Goal: Communication & Community: Answer question/provide support

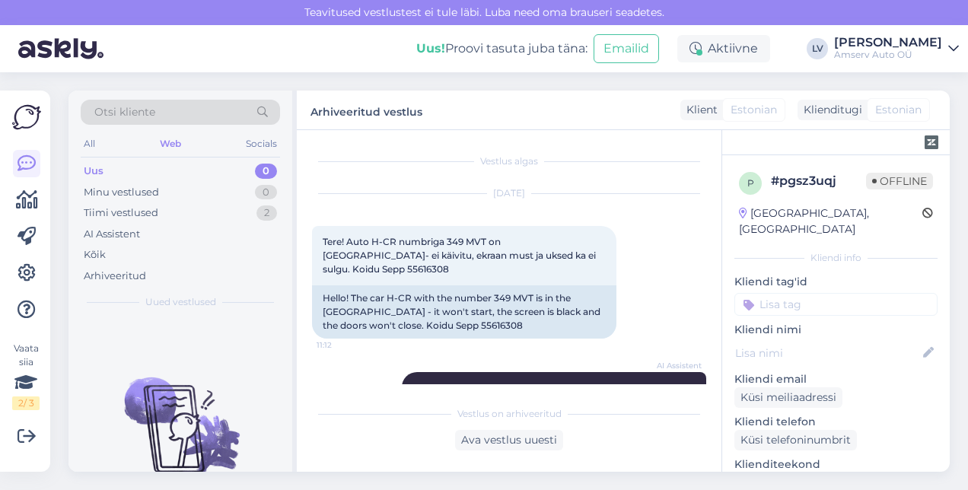
scroll to position [563, 0]
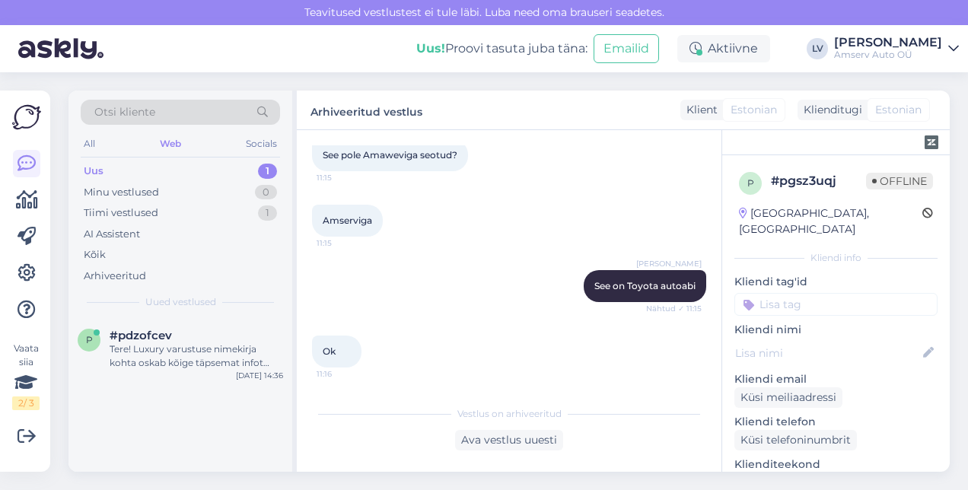
click at [202, 167] on div "Uus 1" at bounding box center [180, 171] width 199 height 21
click at [217, 362] on div "Tere! Luxury varustuse nimekirja kohta oskab kõige täpsemat infot anda meie müü…" at bounding box center [196, 355] width 173 height 27
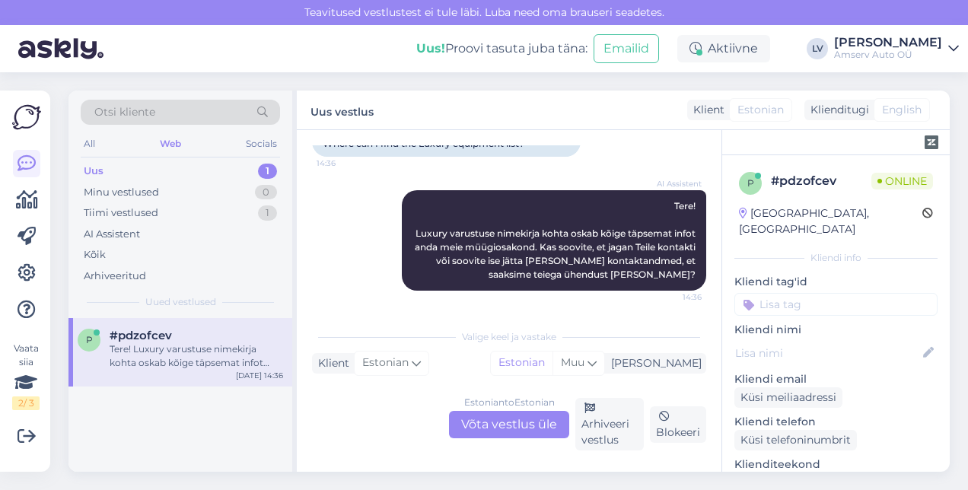
scroll to position [126, 0]
click at [531, 421] on div "Estonian to Estonian Võta vestlus üle" at bounding box center [509, 424] width 120 height 27
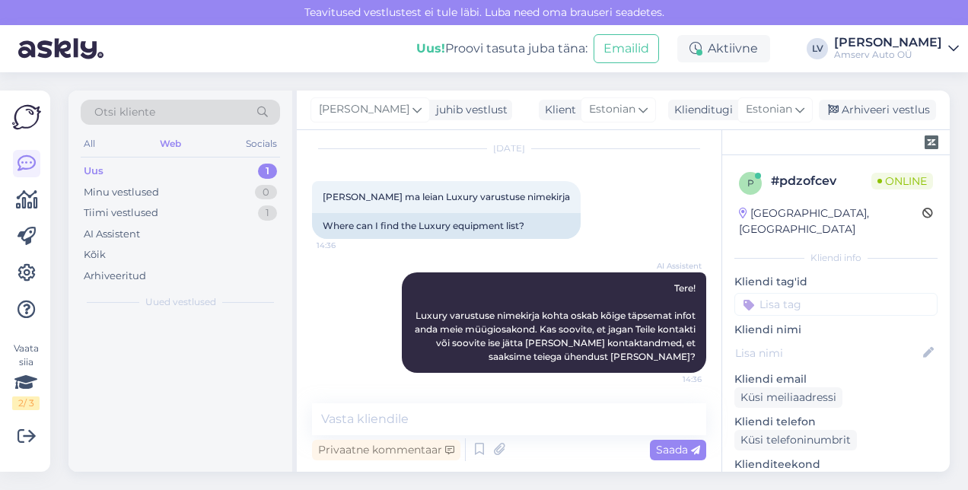
scroll to position [44, 0]
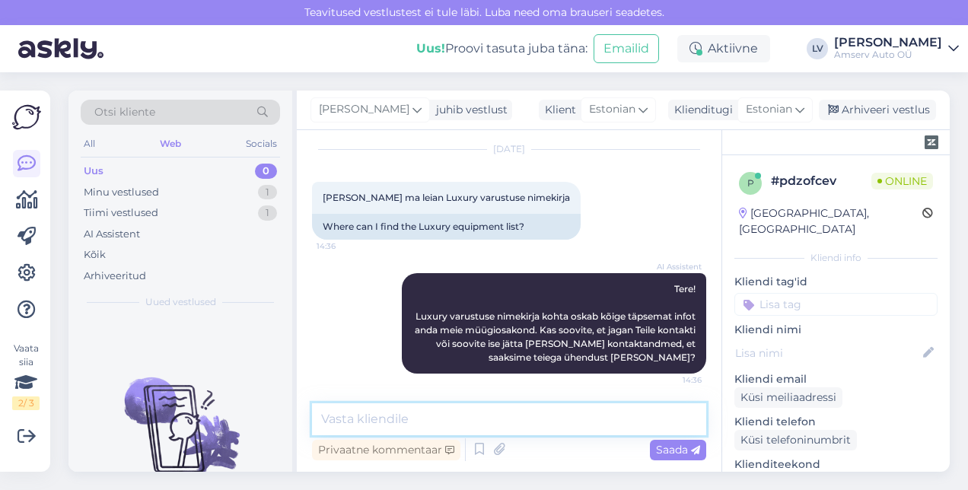
click at [561, 418] on textarea at bounding box center [509, 419] width 394 height 32
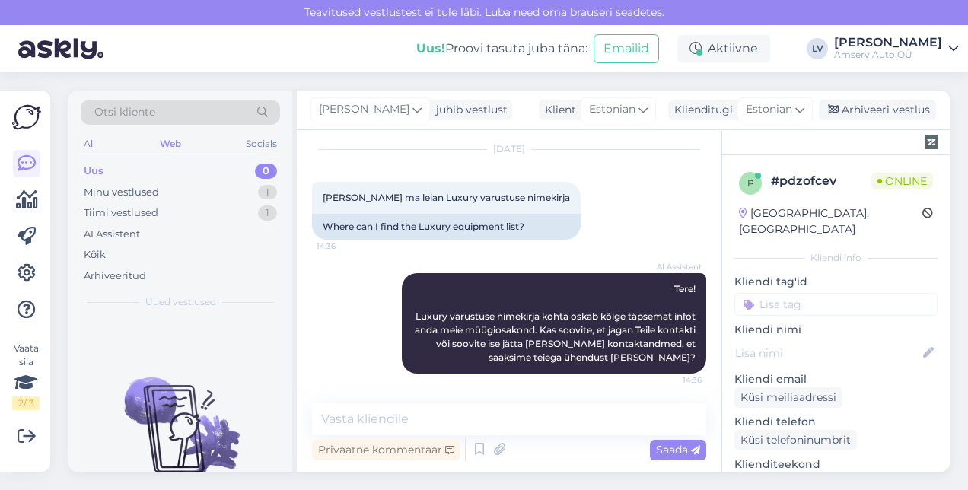
click at [520, 389] on div "Vestlus algas Sep 2 2025 Kust ma leian Luxury varustuse nimekirja 14:36 Where c…" at bounding box center [509, 301] width 424 height 342
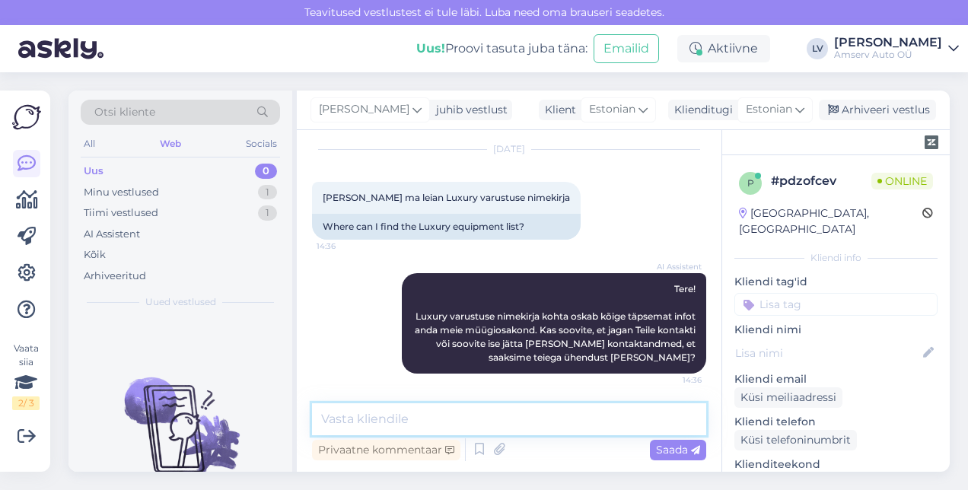
click at [520, 406] on textarea at bounding box center [509, 419] width 394 height 32
type textarea "T"
type textarea "<"
type textarea "Kas selline variant sobib Teile?"
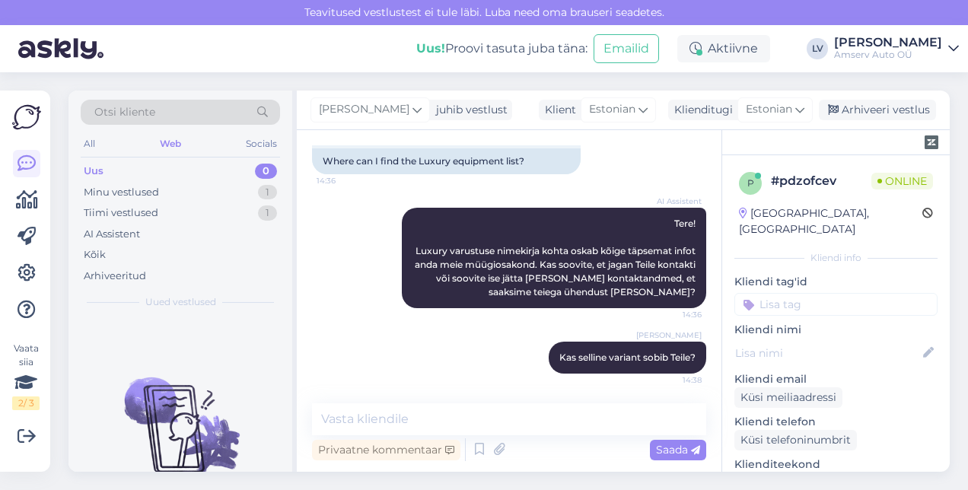
click at [259, 346] on div "Uued vestlused tulevad siia." at bounding box center [180, 395] width 224 height 154
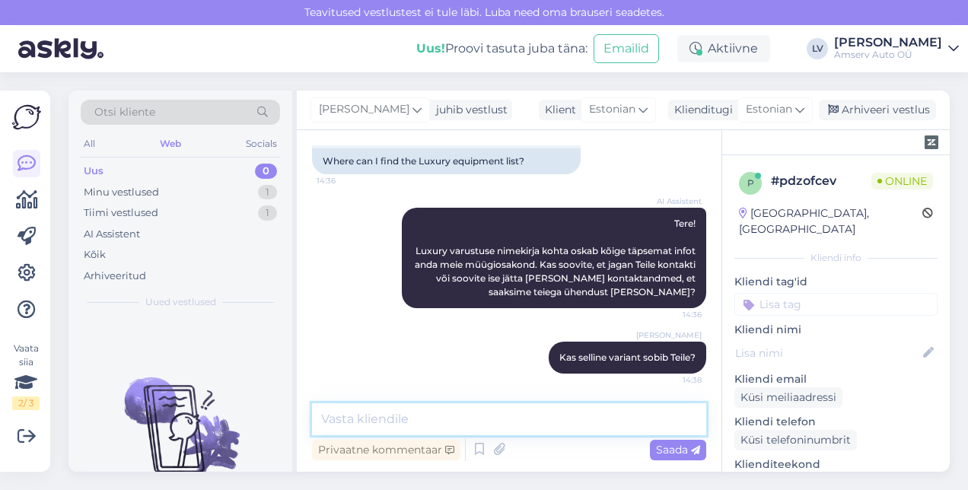
click at [528, 414] on textarea at bounding box center [509, 419] width 394 height 32
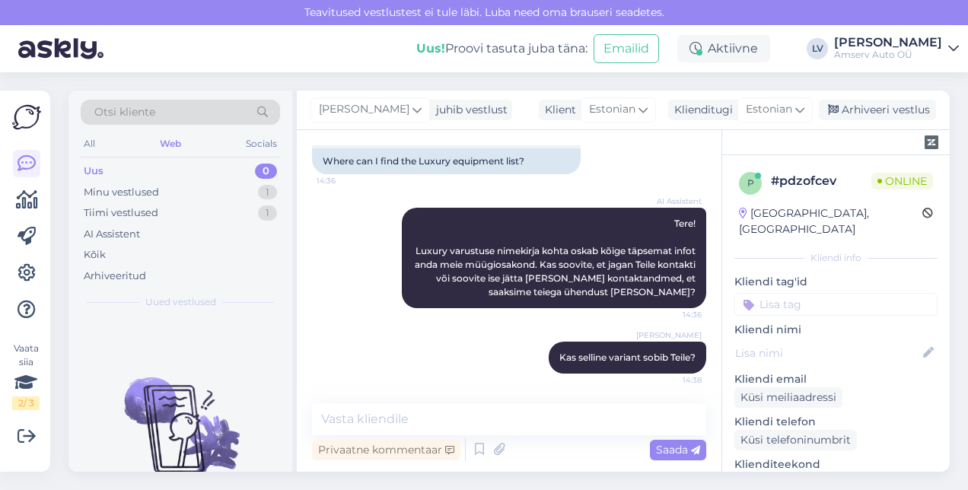
click at [831, 293] on input at bounding box center [835, 304] width 203 height 23
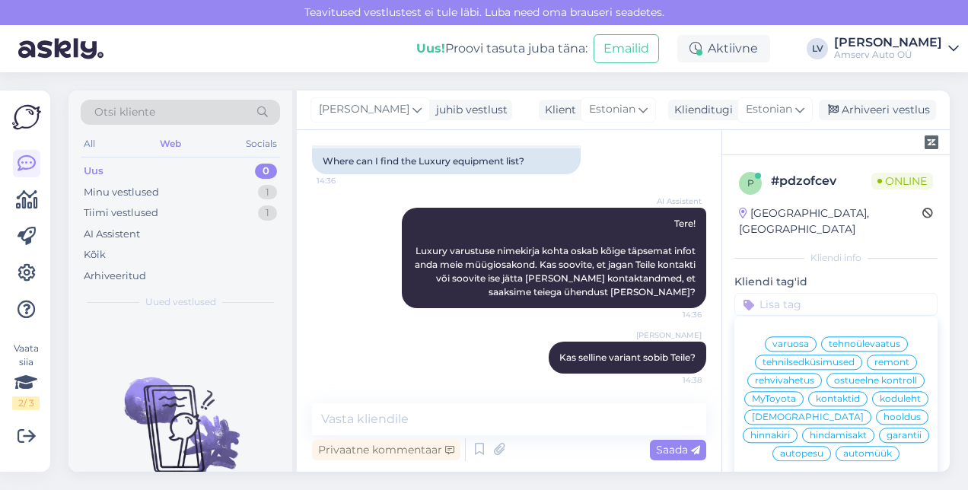
click at [843, 450] on span "automüük" at bounding box center [867, 453] width 49 height 9
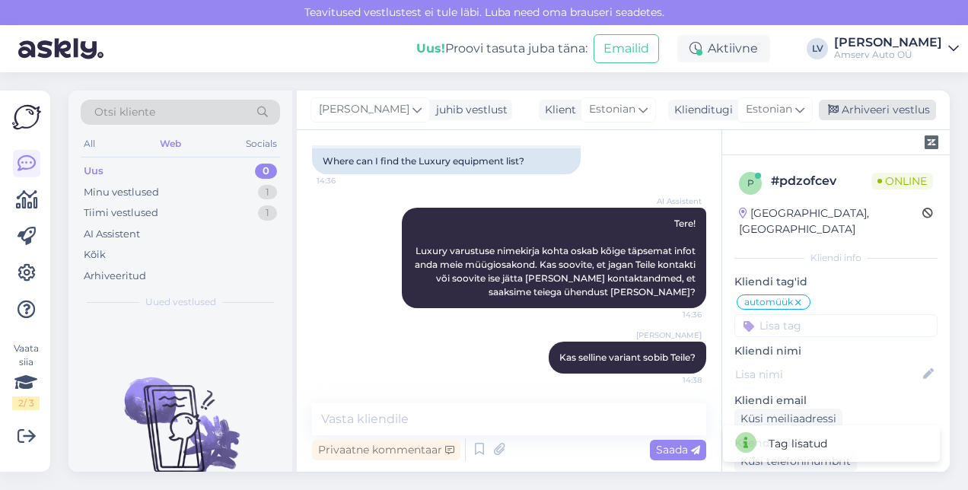
click at [858, 113] on div "Arhiveeri vestlus" at bounding box center [877, 110] width 117 height 21
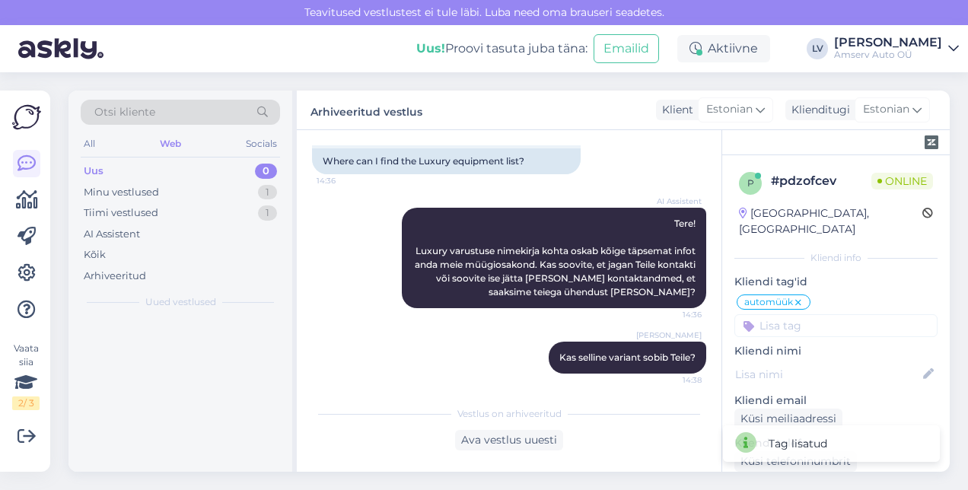
scroll to position [116, 0]
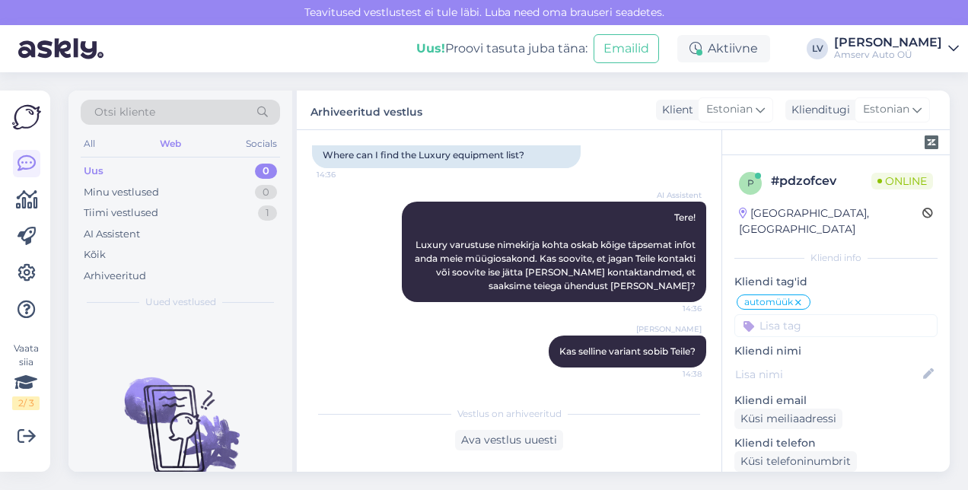
click at [170, 176] on div "Uus 0" at bounding box center [180, 171] width 199 height 21
